Goal: Transaction & Acquisition: Purchase product/service

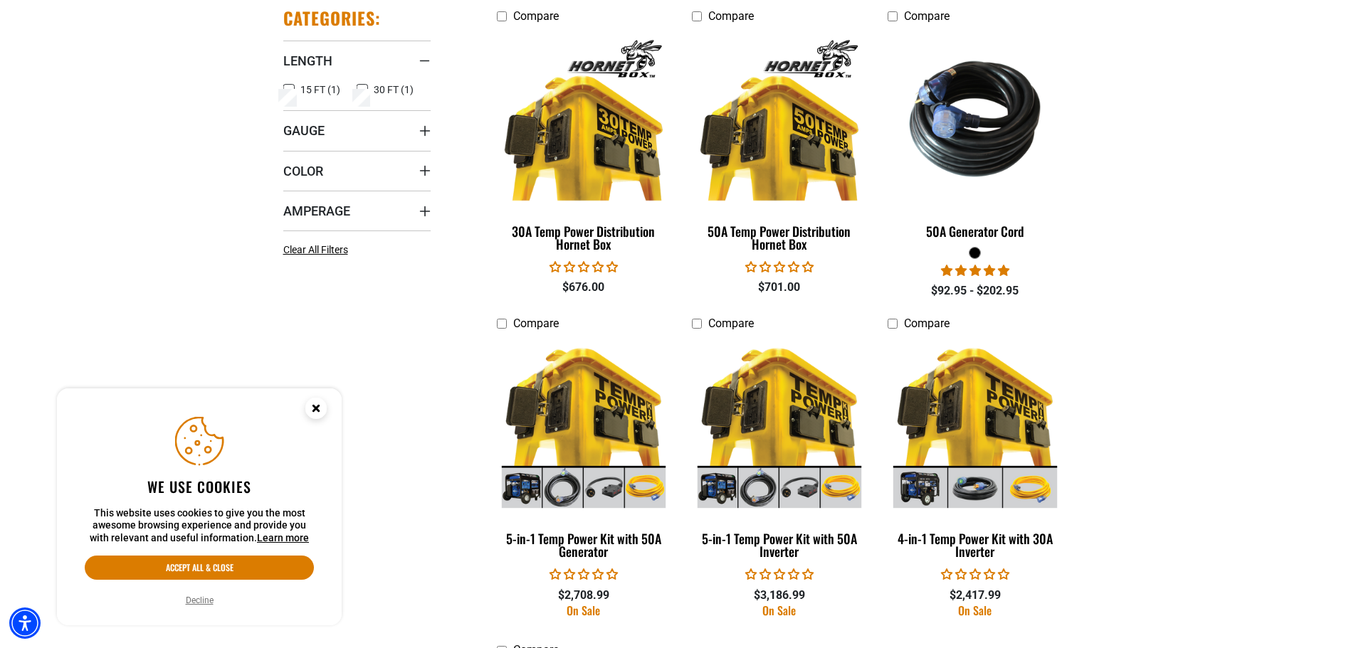
scroll to position [285, 0]
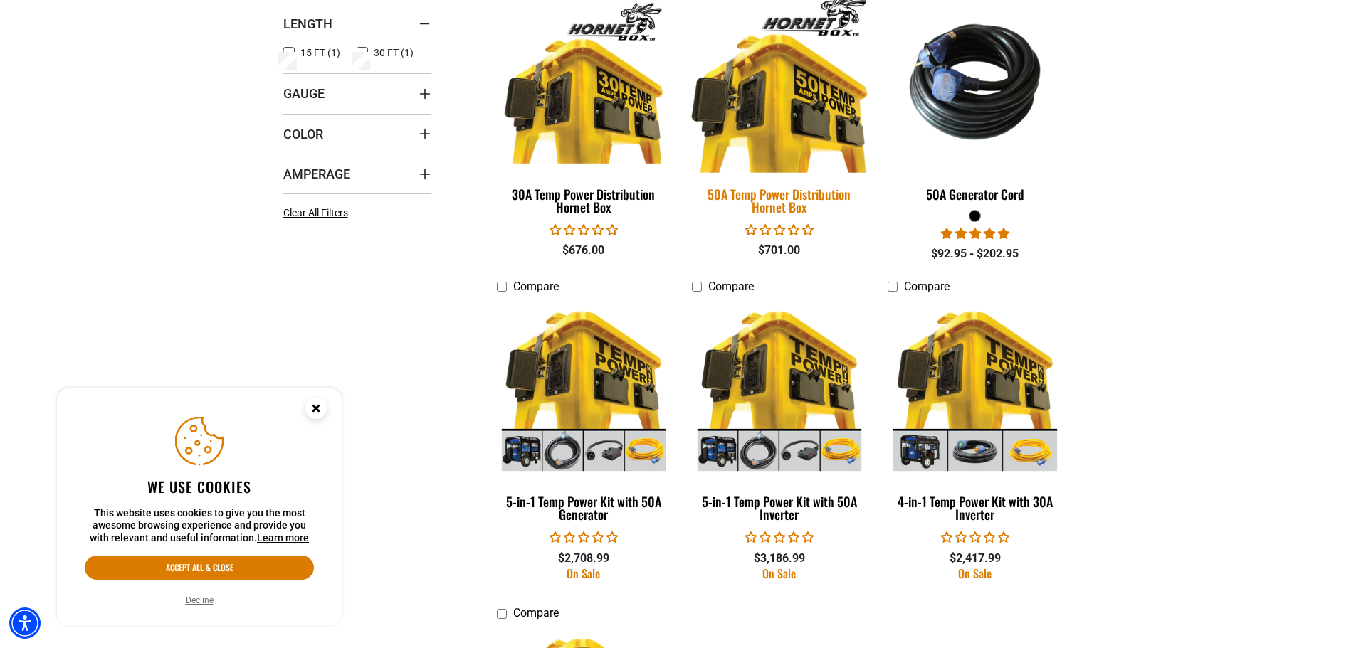
click at [768, 194] on div "50A Temp Power Distribution Hornet Box" at bounding box center [779, 201] width 174 height 26
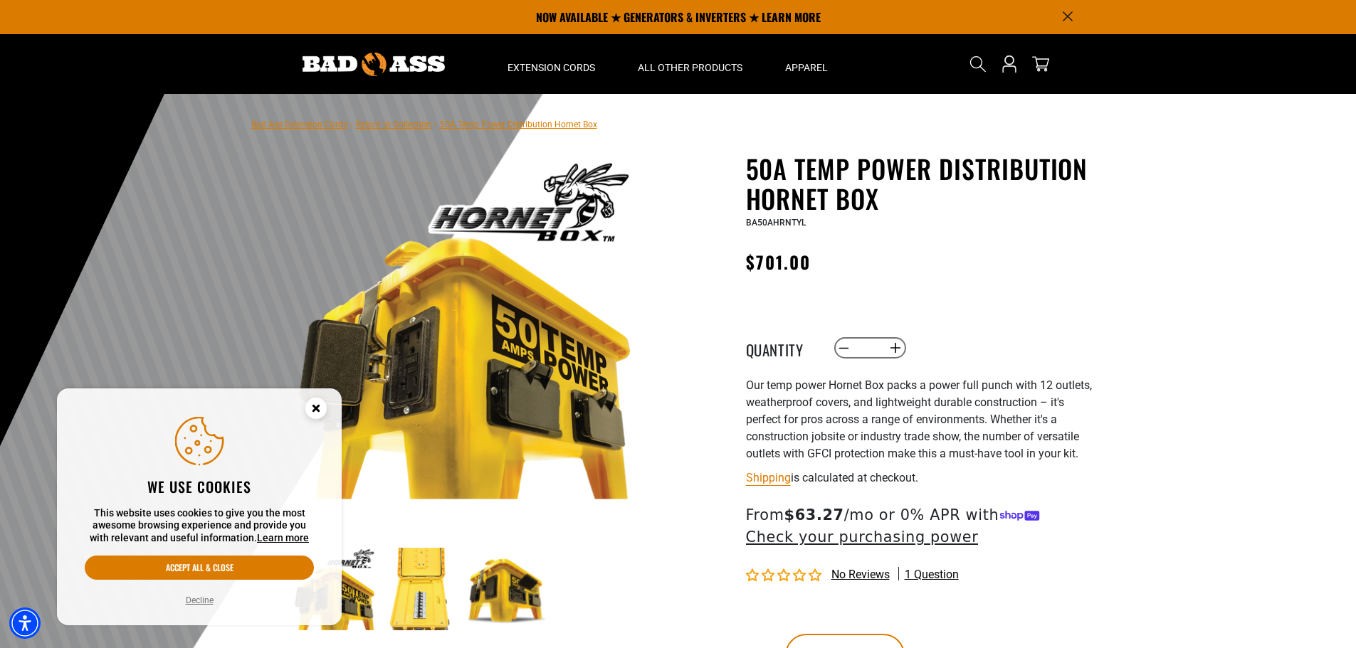
click at [317, 405] on circle "Close this option" at bounding box center [315, 408] width 21 height 21
